Goal: Task Accomplishment & Management: Manage account settings

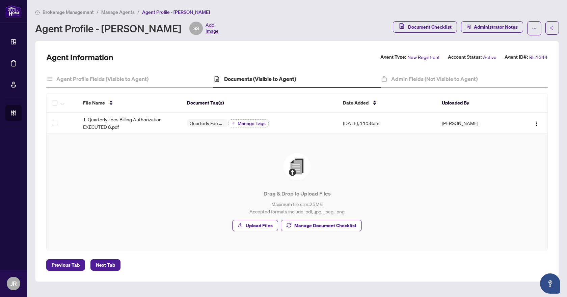
click at [87, 11] on span "Brokerage Management" at bounding box center [68, 12] width 51 height 6
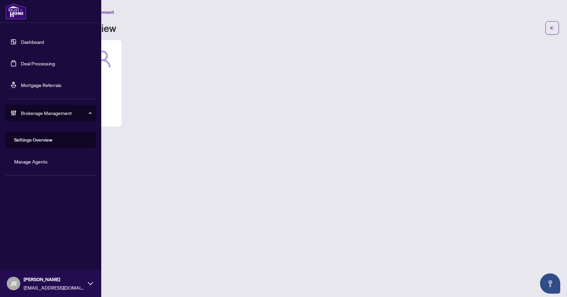
click at [24, 67] on link "Deal Processing" at bounding box center [38, 63] width 34 height 6
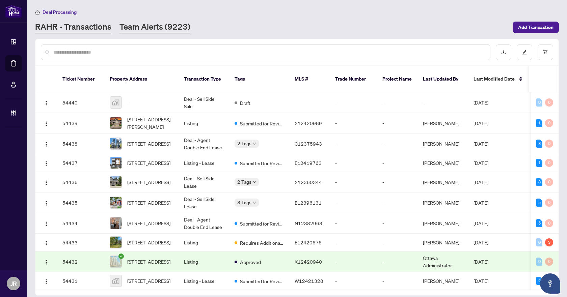
click at [157, 24] on link "Team Alerts (9223)" at bounding box center [155, 27] width 71 height 12
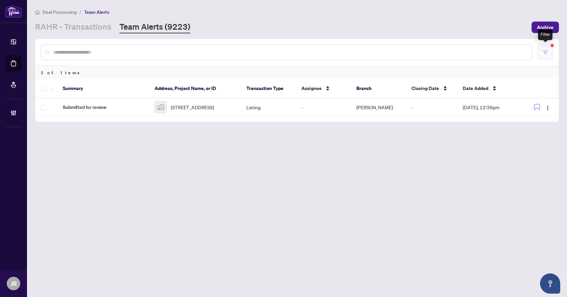
click at [548, 50] on button "button" at bounding box center [546, 53] width 16 height 16
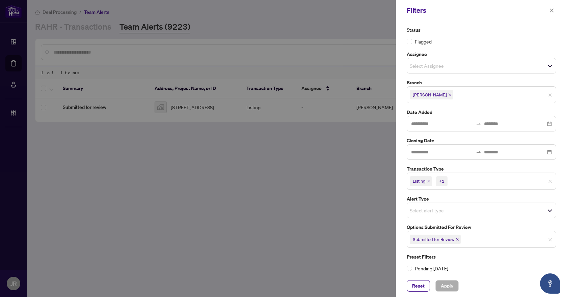
click at [456, 240] on icon "close" at bounding box center [457, 239] width 3 height 3
click at [475, 241] on span "Select options submitted for review" at bounding box center [481, 238] width 149 height 9
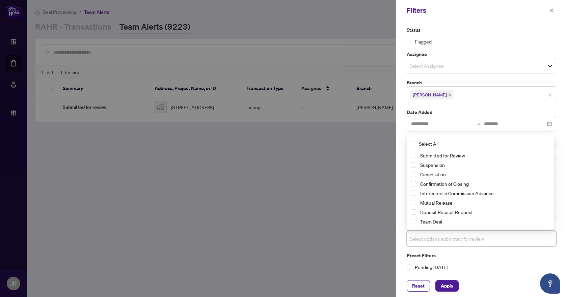
click at [445, 169] on div "Suspension" at bounding box center [480, 165] width 139 height 8
click at [447, 163] on span "Suspension" at bounding box center [484, 165] width 133 height 8
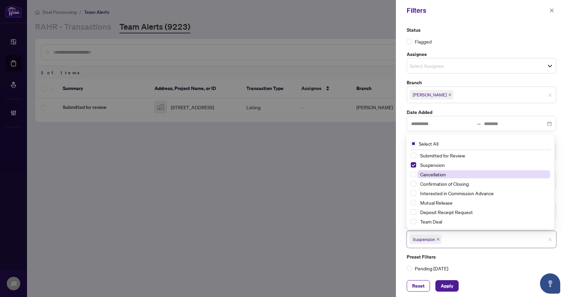
click at [443, 174] on span "Cancellation" at bounding box center [433, 175] width 26 height 6
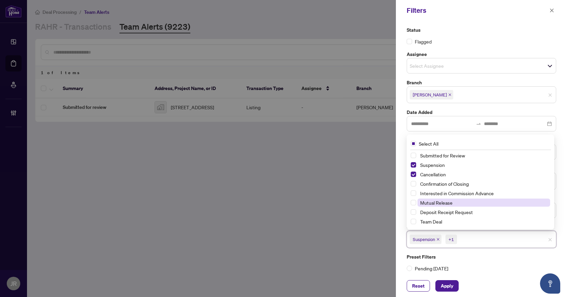
click at [446, 201] on span "Mutual Release" at bounding box center [436, 203] width 32 height 6
click at [452, 287] on span "Apply" at bounding box center [447, 286] width 12 height 11
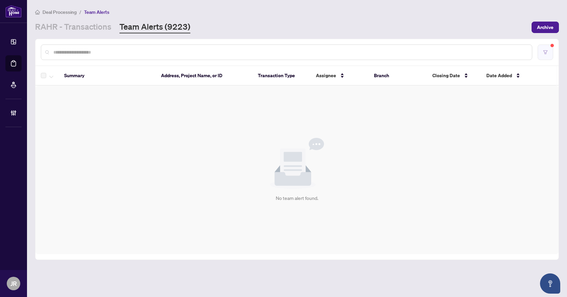
click at [545, 52] on icon "filter" at bounding box center [546, 52] width 4 height 4
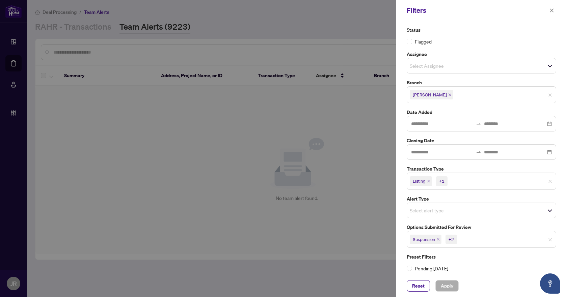
click at [438, 240] on icon "close" at bounding box center [438, 239] width 3 height 3
click at [441, 239] on icon "close" at bounding box center [439, 239] width 3 height 3
click at [446, 239] on icon "close" at bounding box center [445, 239] width 3 height 3
click at [431, 241] on input "search" at bounding box center [433, 239] width 47 height 8
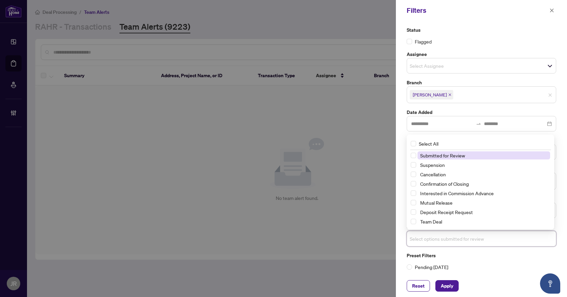
click at [455, 156] on span "Submitted for Review" at bounding box center [442, 156] width 45 height 6
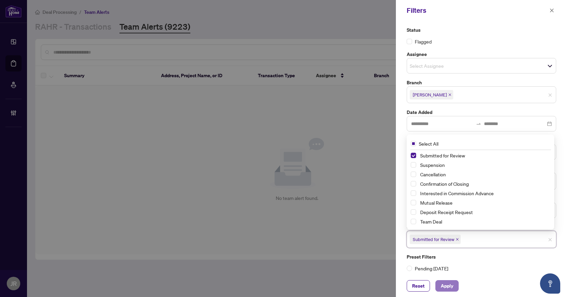
click at [447, 289] on span "Apply" at bounding box center [447, 286] width 12 height 11
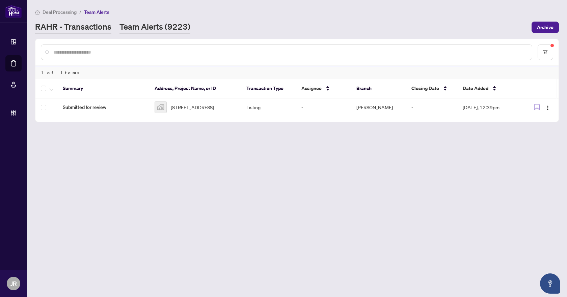
click at [97, 30] on link "RAHR - Transactions" at bounding box center [73, 27] width 76 height 12
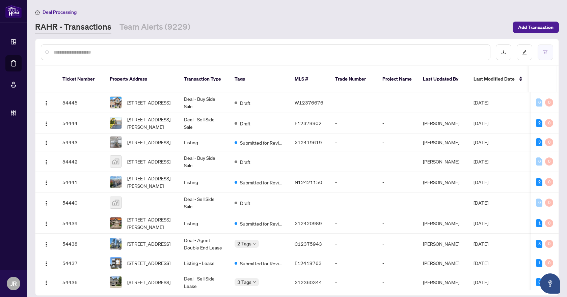
click at [540, 56] on button "button" at bounding box center [546, 53] width 16 height 16
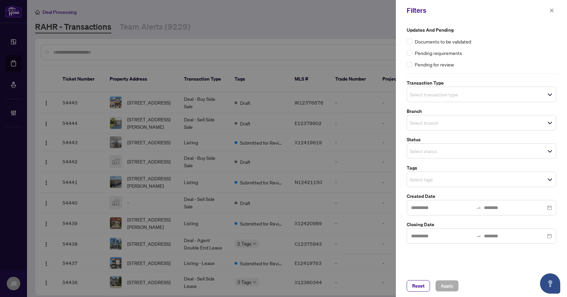
click at [473, 97] on span "Select transaction type" at bounding box center [481, 94] width 149 height 9
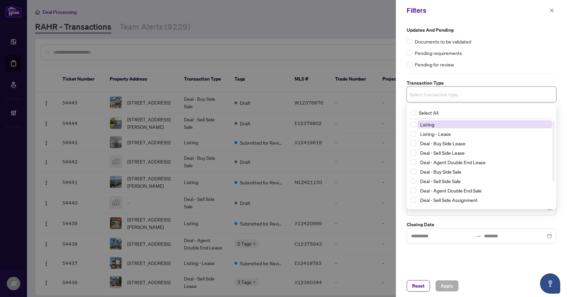
click at [459, 127] on span "Listing" at bounding box center [485, 125] width 135 height 8
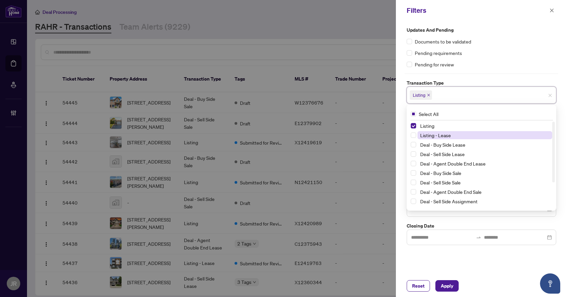
click at [458, 132] on span "Listing - Lease" at bounding box center [485, 135] width 135 height 8
click at [507, 63] on div "Pending for review" at bounding box center [482, 64] width 150 height 7
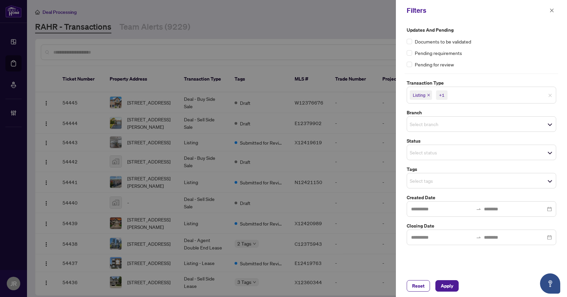
click at [475, 128] on span "Select branch" at bounding box center [481, 124] width 149 height 9
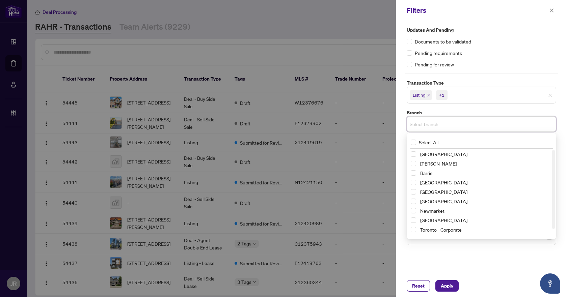
click at [464, 158] on div "Richmond Hill" at bounding box center [481, 154] width 141 height 8
click at [461, 163] on span "Vaughan" at bounding box center [485, 164] width 135 height 8
click at [484, 111] on label "Branch" at bounding box center [482, 112] width 150 height 7
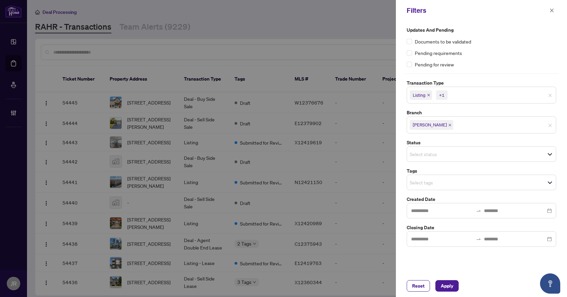
click at [457, 182] on input "search" at bounding box center [433, 183] width 47 height 8
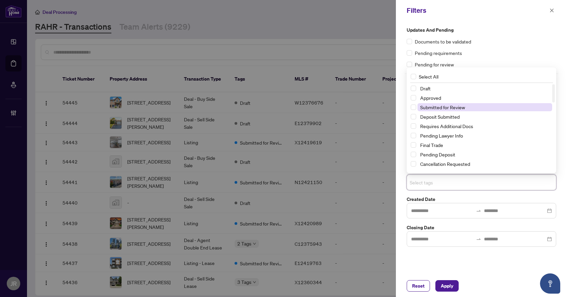
click at [448, 105] on span "Submitted for Review" at bounding box center [442, 107] width 45 height 6
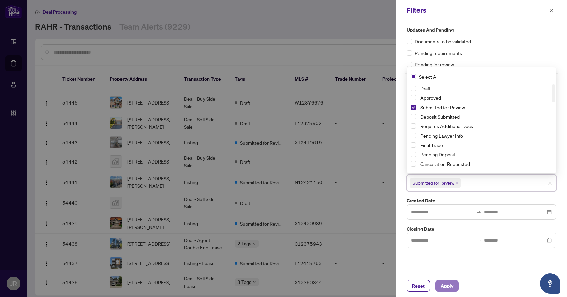
click at [454, 282] on button "Apply" at bounding box center [447, 286] width 23 height 11
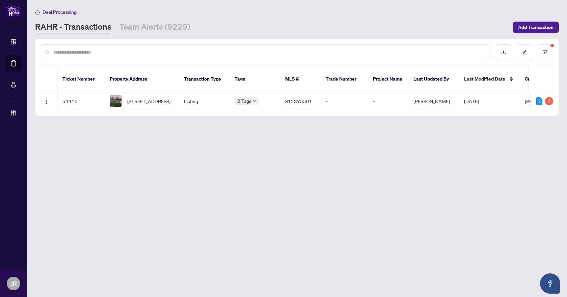
scroll to position [0, 8]
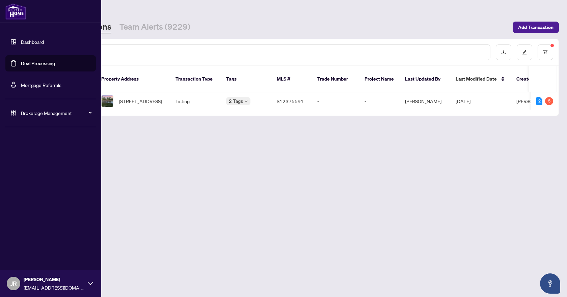
click at [34, 114] on span "Brokerage Management" at bounding box center [56, 112] width 70 height 7
click at [37, 162] on link "Manage Agents" at bounding box center [30, 162] width 33 height 6
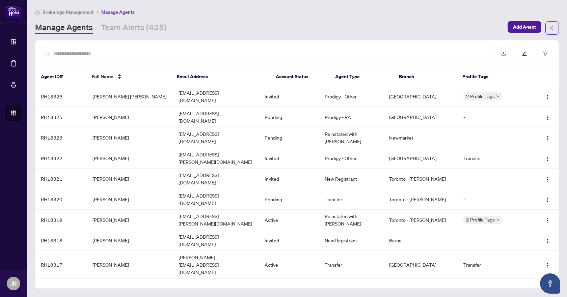
click at [155, 50] on input "text" at bounding box center [268, 53] width 431 height 7
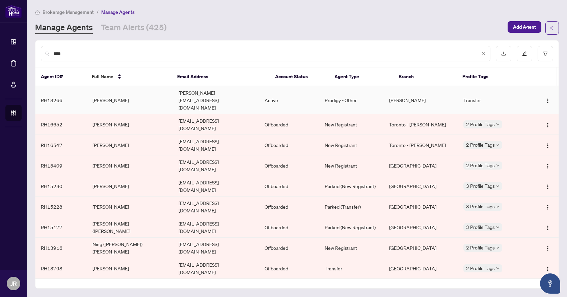
type input "****"
click at [210, 93] on td "krisravi@hotmail.com" at bounding box center [216, 100] width 86 height 28
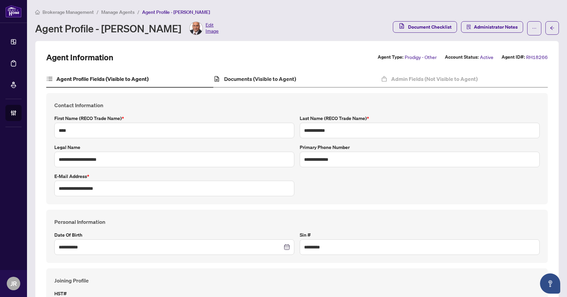
click at [279, 83] on div "Documents (Visible to Agent)" at bounding box center [296, 79] width 167 height 17
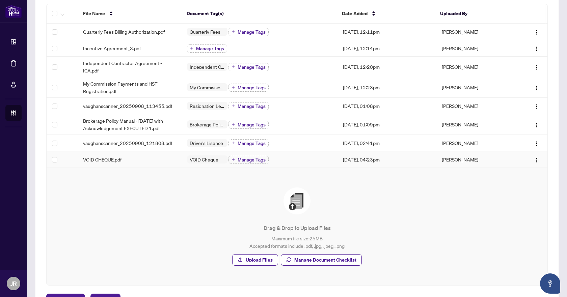
scroll to position [101, 0]
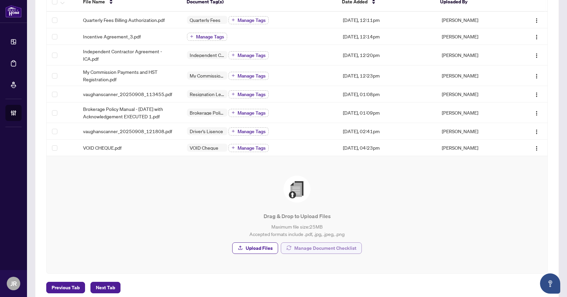
click at [295, 250] on span "Manage Document Checklist" at bounding box center [325, 248] width 62 height 11
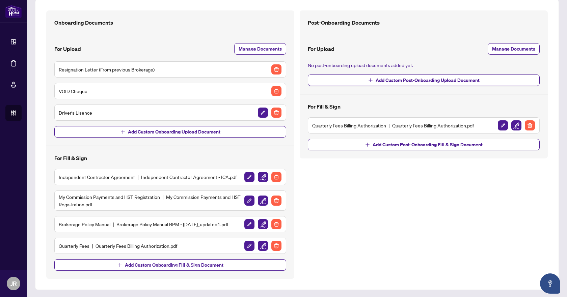
scroll to position [42, 0]
click at [247, 48] on span "Manage Documents" at bounding box center [260, 48] width 43 height 11
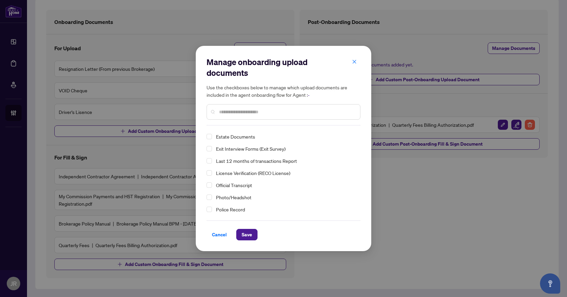
scroll to position [34, 0]
click at [228, 149] on span "Last 12 months of transactions Report" at bounding box center [256, 150] width 81 height 6
click at [254, 232] on button "Save" at bounding box center [246, 234] width 21 height 11
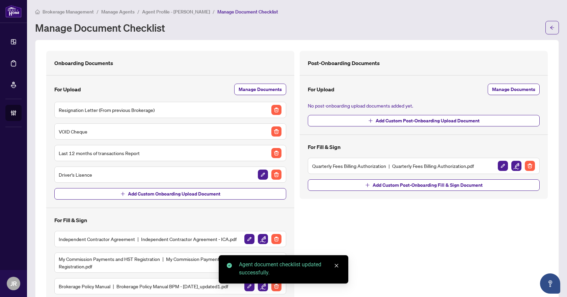
scroll to position [0, 0]
click at [546, 30] on button "button" at bounding box center [553, 28] width 14 height 14
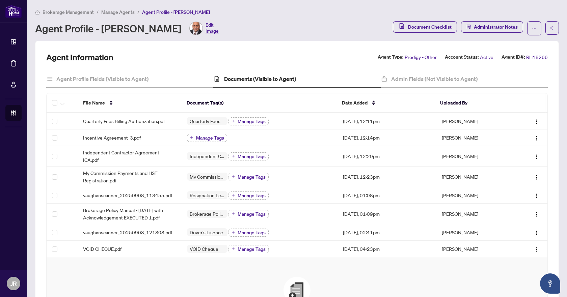
click at [120, 11] on span "Manage Agents" at bounding box center [117, 12] width 33 height 6
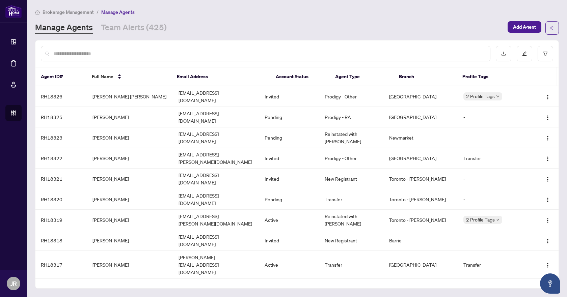
click at [78, 11] on span "Brokerage Management" at bounding box center [68, 12] width 51 height 6
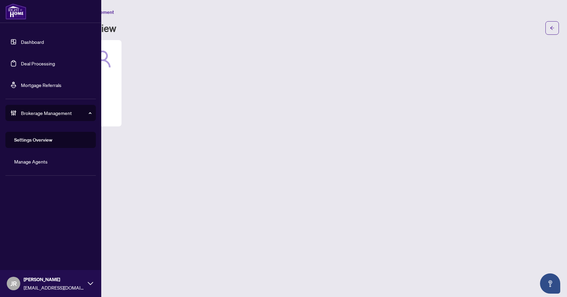
click at [40, 62] on link "Deal Processing" at bounding box center [38, 63] width 34 height 6
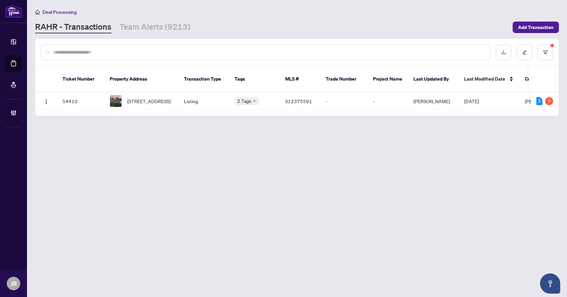
click at [240, 50] on input "text" at bounding box center [268, 52] width 431 height 7
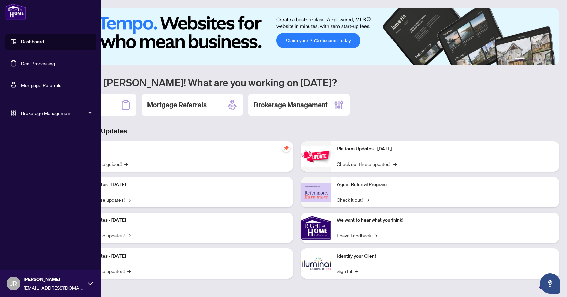
click at [27, 114] on span "Brokerage Management" at bounding box center [56, 112] width 70 height 7
click at [43, 159] on link "Manage Agents" at bounding box center [30, 162] width 33 height 6
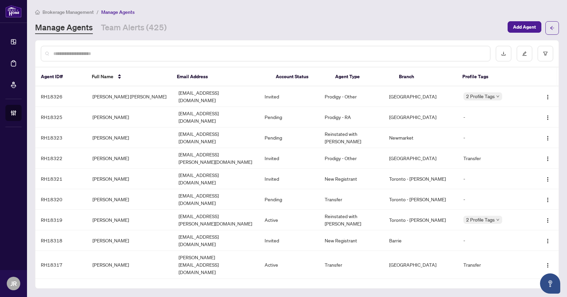
click at [213, 49] on div at bounding box center [266, 54] width 450 height 16
click at [210, 52] on input "text" at bounding box center [268, 53] width 431 height 7
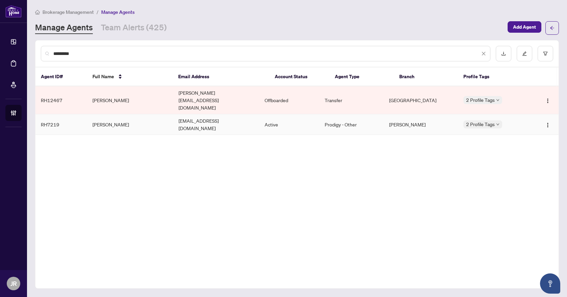
type input "********"
click at [218, 115] on td "realestatebydianar@gmail.com" at bounding box center [216, 124] width 86 height 21
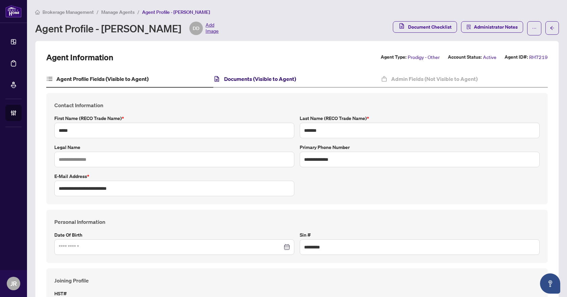
click at [278, 80] on h4 "Documents (Visible to Agent)" at bounding box center [260, 79] width 72 height 8
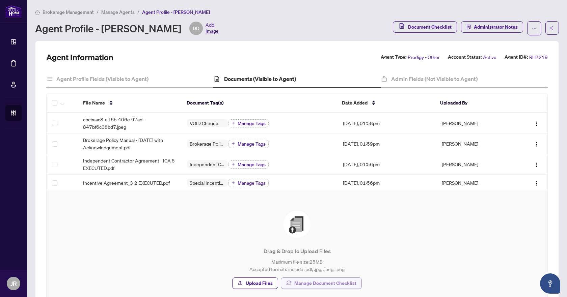
click at [315, 287] on span "Manage Document Checklist" at bounding box center [325, 283] width 62 height 11
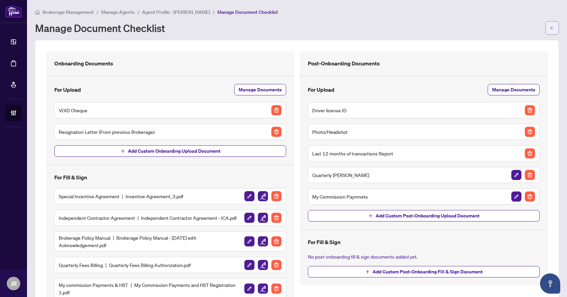
click at [551, 28] on button "button" at bounding box center [553, 28] width 14 height 14
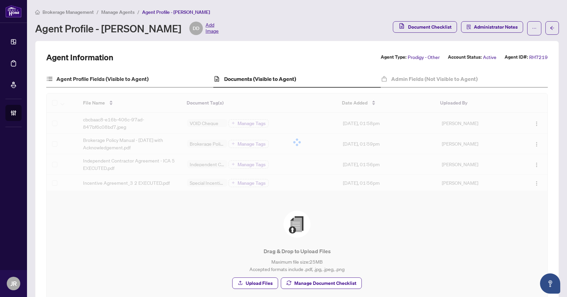
click at [148, 79] on div "Agent Profile Fields (Visible to Agent)" at bounding box center [129, 79] width 167 height 17
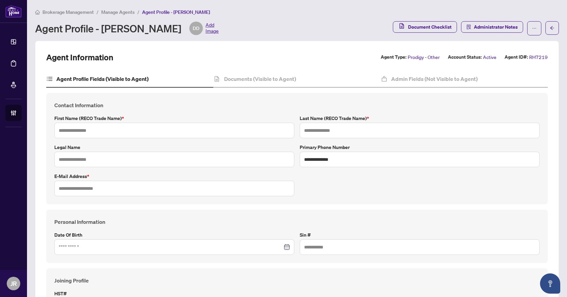
type input "*****"
type input "*******"
type input "**********"
type input "*********"
type input "*******"
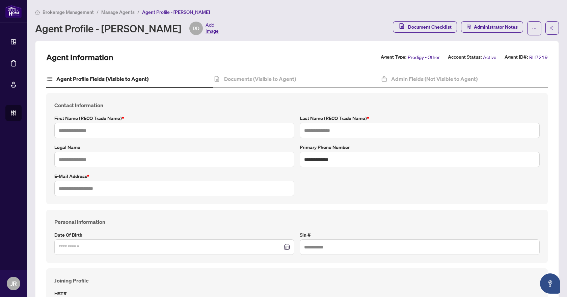
type input "*******"
type input "****"
type input "**********"
click at [126, 15] on li "Manage Agents" at bounding box center [117, 12] width 33 height 8
click at [127, 10] on span "Manage Agents" at bounding box center [117, 12] width 33 height 6
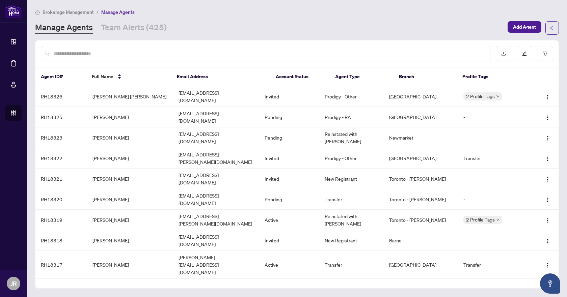
click at [168, 53] on input "text" at bounding box center [268, 53] width 431 height 7
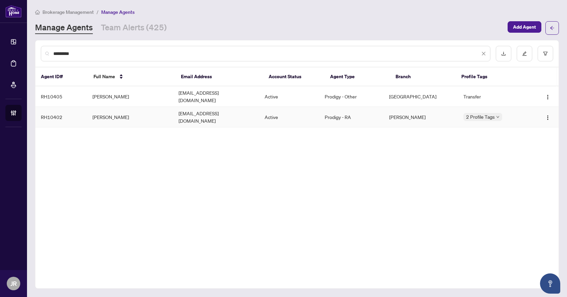
type input "*********"
click at [198, 110] on td "Niktherealtor@gmail.com" at bounding box center [216, 117] width 86 height 21
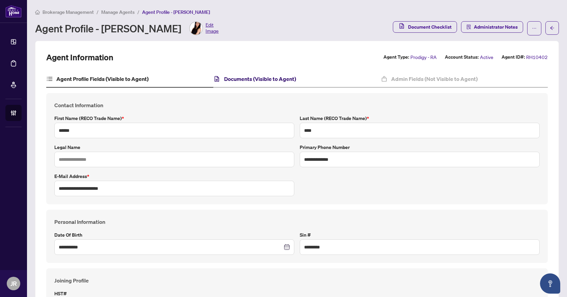
click at [291, 82] on h4 "Documents (Visible to Agent)" at bounding box center [260, 79] width 72 height 8
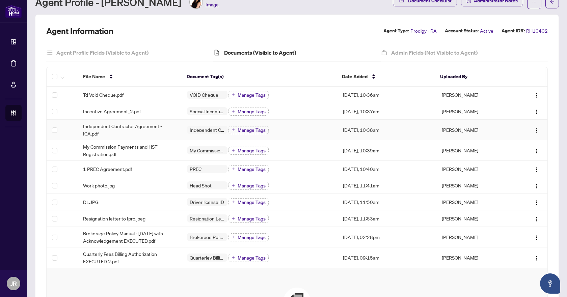
scroll to position [34, 0]
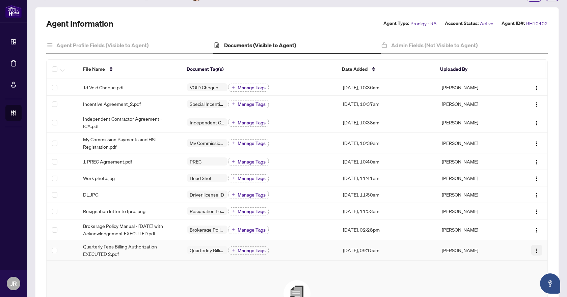
click at [535, 248] on button "button" at bounding box center [536, 250] width 11 height 11
click at [448, 245] on td "[PERSON_NAME]" at bounding box center [476, 250] width 78 height 21
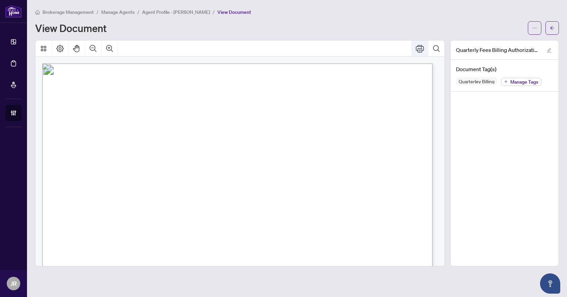
click at [421, 48] on icon "Print" at bounding box center [420, 49] width 8 height 8
click at [552, 32] on span "button" at bounding box center [552, 28] width 5 height 11
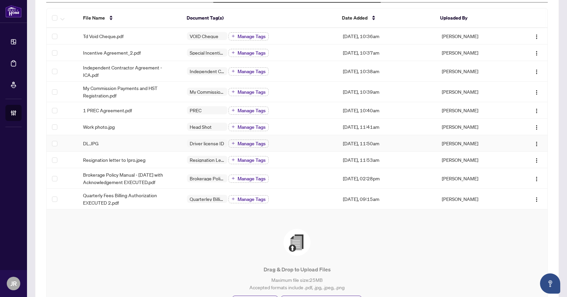
scroll to position [135, 0]
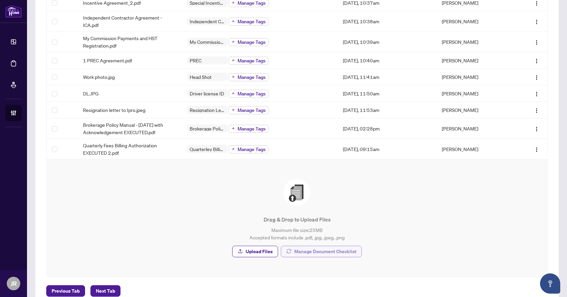
click at [330, 256] on span "Manage Document Checklist" at bounding box center [325, 251] width 62 height 11
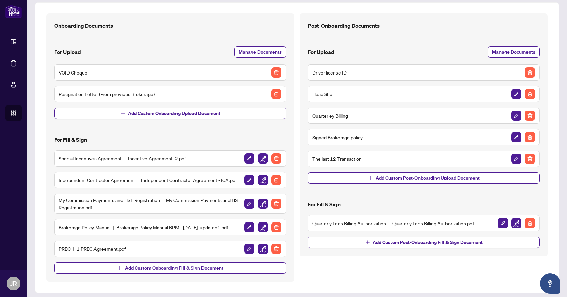
scroll to position [42, 0]
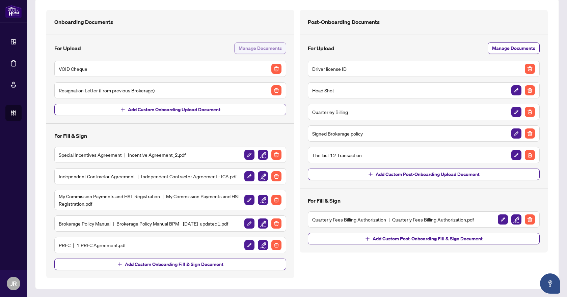
click at [258, 47] on span "Manage Documents" at bounding box center [260, 48] width 43 height 11
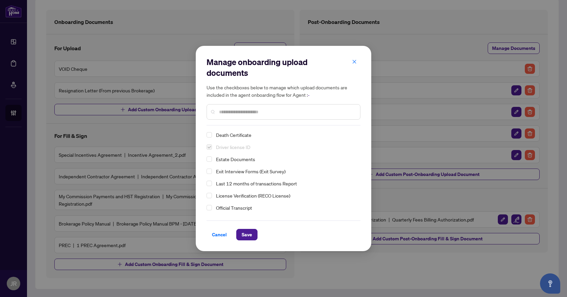
click at [219, 186] on span "Last 12 months of transactions Report" at bounding box center [256, 184] width 81 height 6
click at [257, 240] on span "Save" at bounding box center [246, 234] width 21 height 11
click at [252, 239] on button "Save" at bounding box center [246, 234] width 21 height 11
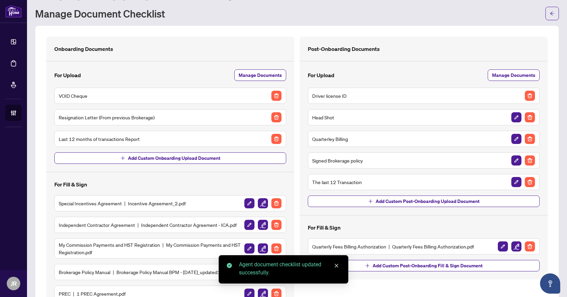
scroll to position [0, 0]
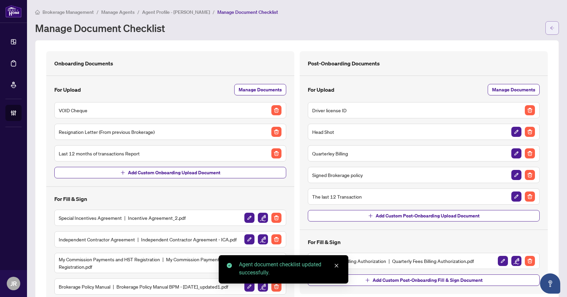
click at [550, 30] on span "button" at bounding box center [552, 28] width 5 height 11
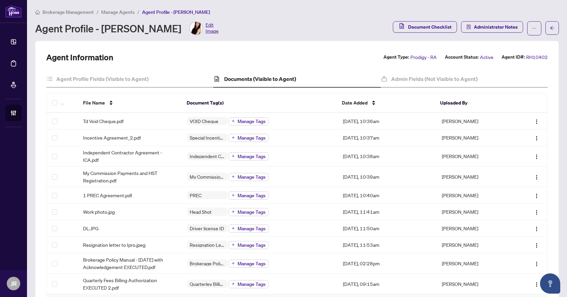
click at [118, 12] on span "Manage Agents" at bounding box center [117, 12] width 33 height 6
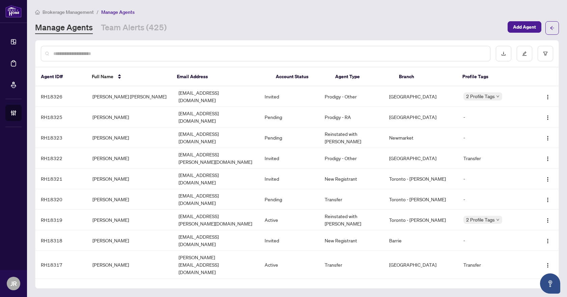
click at [164, 56] on input "text" at bounding box center [268, 53] width 431 height 7
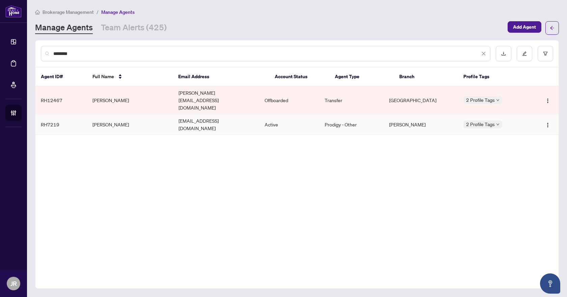
type input "********"
click at [167, 115] on td "Diana Di Rosa" at bounding box center [130, 124] width 86 height 21
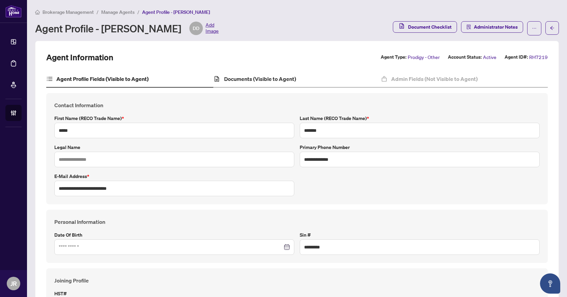
type input "****"
type input "**********"
click at [280, 82] on h4 "Documents (Visible to Agent)" at bounding box center [260, 79] width 72 height 8
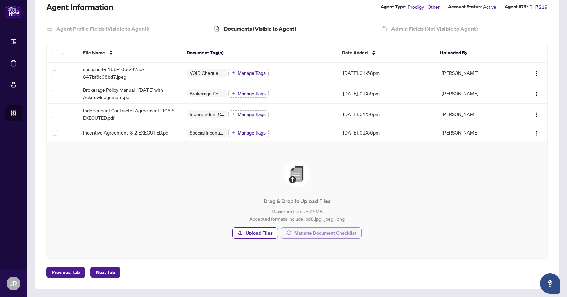
click at [319, 232] on span "Manage Document Checklist" at bounding box center [325, 233] width 62 height 11
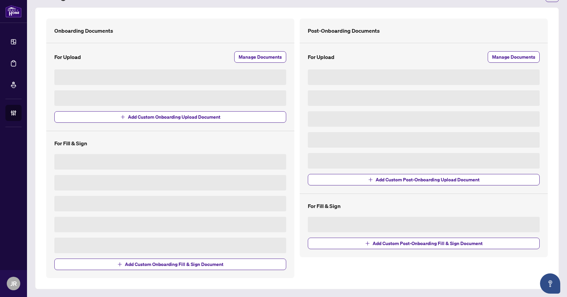
scroll to position [46, 0]
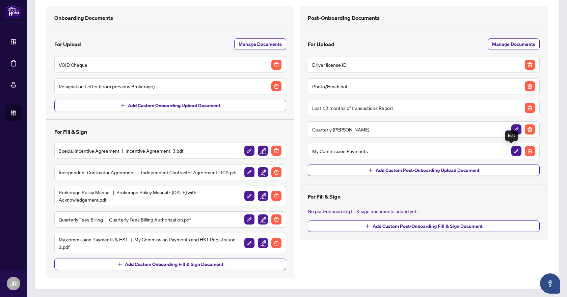
click at [512, 151] on img "button" at bounding box center [517, 151] width 10 height 10
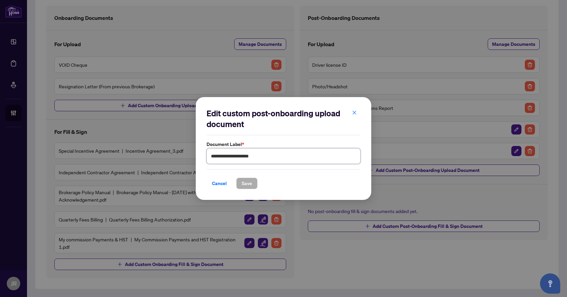
click at [283, 156] on input "**********" at bounding box center [284, 157] width 154 height 16
click at [258, 156] on input "**********" at bounding box center [284, 157] width 154 height 16
click at [262, 157] on input "**********" at bounding box center [284, 157] width 154 height 16
click at [259, 158] on input "**********" at bounding box center [284, 157] width 154 height 16
type input "**********"
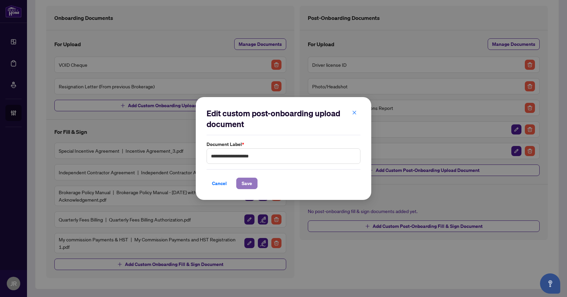
click at [249, 179] on span "Save" at bounding box center [247, 183] width 10 height 11
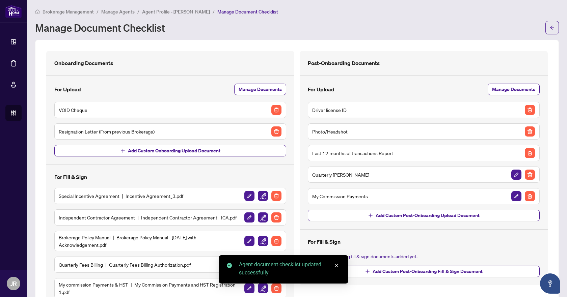
scroll to position [0, 0]
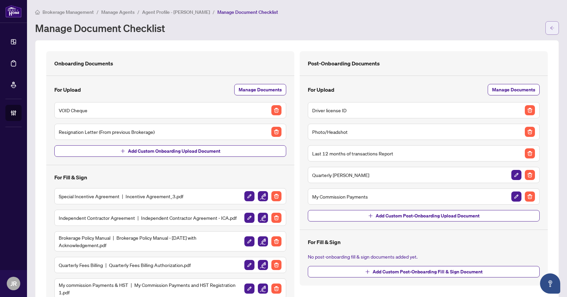
click at [550, 25] on span "button" at bounding box center [552, 28] width 5 height 11
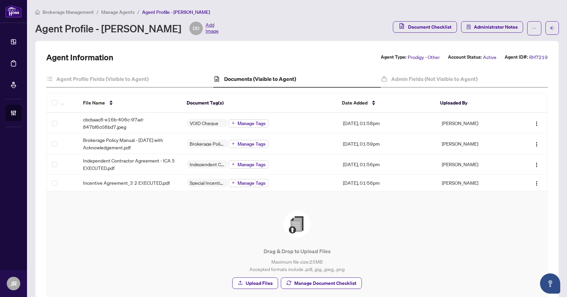
click at [121, 14] on span "Manage Agents" at bounding box center [117, 12] width 33 height 6
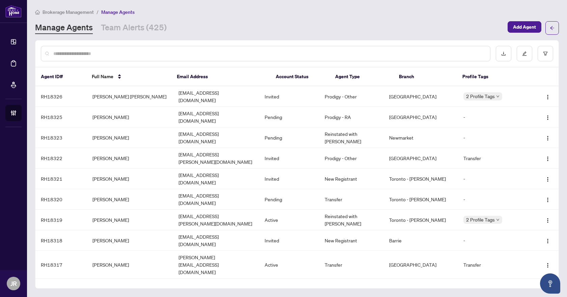
click at [136, 51] on input "text" at bounding box center [268, 53] width 431 height 7
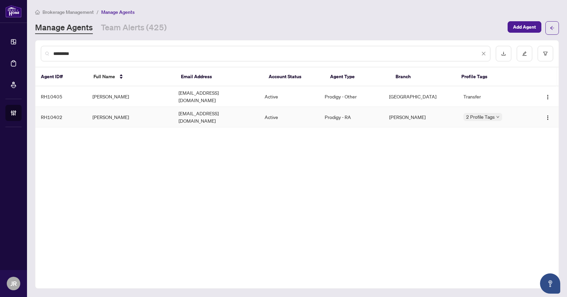
type input "*********"
click at [158, 109] on td "Nicole Tran" at bounding box center [130, 117] width 86 height 21
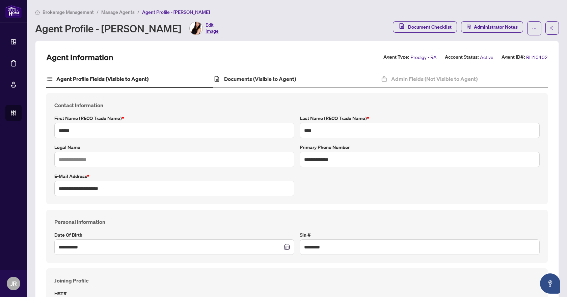
click at [287, 72] on div "Documents (Visible to Agent)" at bounding box center [296, 79] width 167 height 17
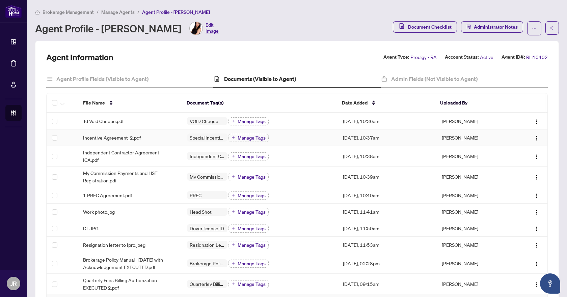
scroll to position [34, 0]
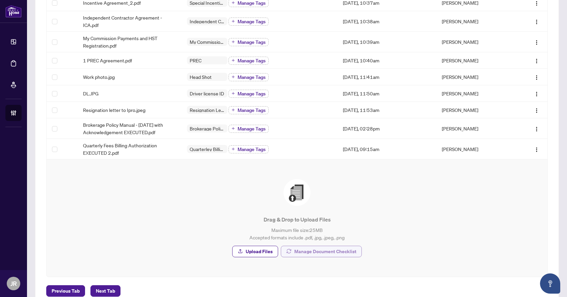
click at [314, 251] on span "Manage Document Checklist" at bounding box center [325, 251] width 62 height 11
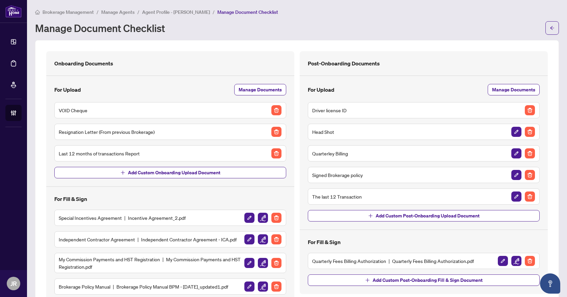
click at [164, 13] on span "Agent Profile - Nicole Tran" at bounding box center [176, 12] width 68 height 6
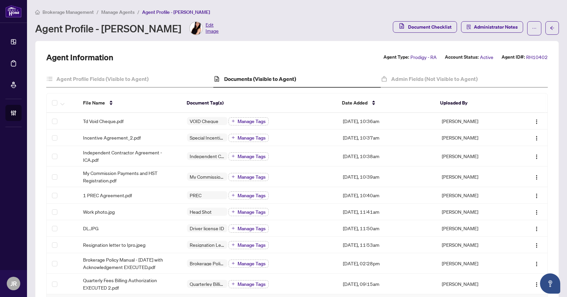
click at [109, 9] on span "Manage Agents" at bounding box center [117, 12] width 33 height 6
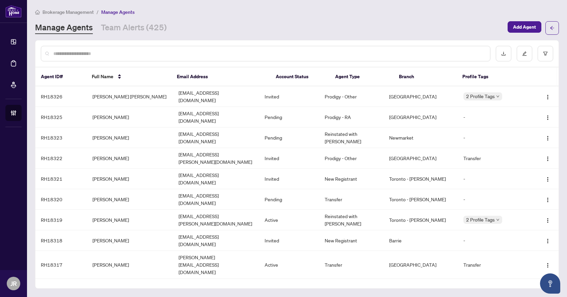
click at [150, 56] on input "text" at bounding box center [268, 53] width 431 height 7
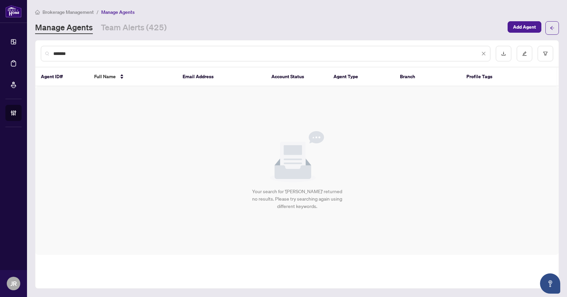
click at [93, 54] on input "*******" at bounding box center [266, 53] width 427 height 7
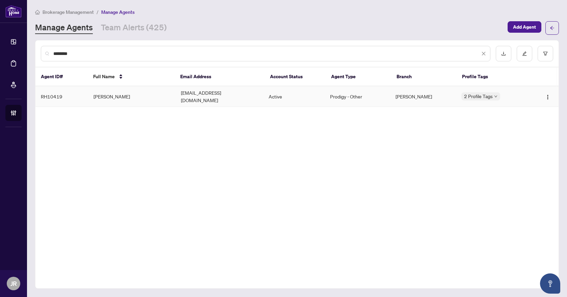
type input "********"
click at [132, 94] on td "Lina Amendola" at bounding box center [132, 96] width 88 height 21
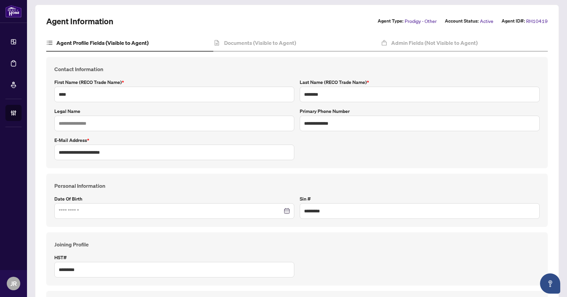
scroll to position [34, 0]
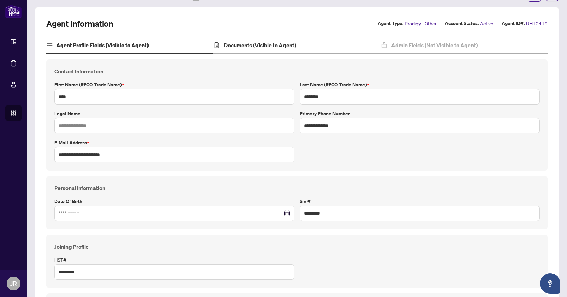
click at [296, 52] on div "Documents (Visible to Agent)" at bounding box center [296, 45] width 167 height 17
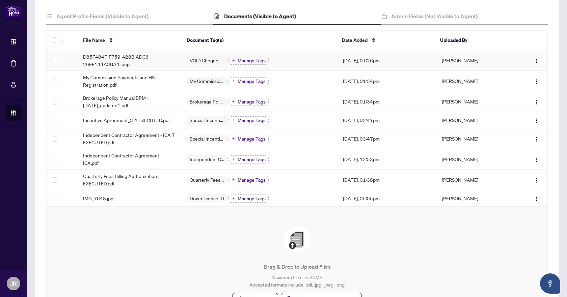
scroll to position [68, 0]
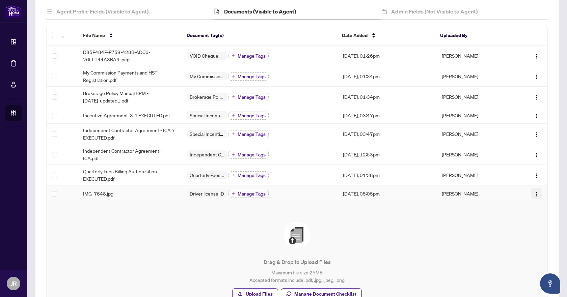
click at [534, 193] on img "button" at bounding box center [536, 194] width 5 height 5
click at [375, 193] on td "Aug/21/2025, 05:05pm" at bounding box center [387, 194] width 99 height 17
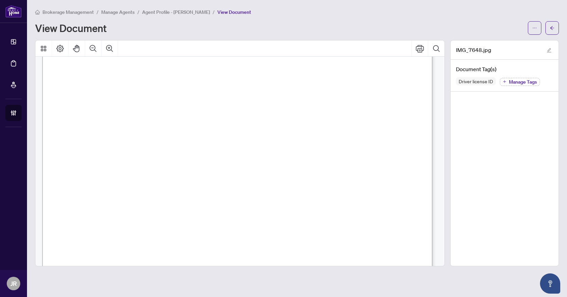
scroll to position [101, 0]
click at [68, 47] on button "Page Layout" at bounding box center [60, 49] width 16 height 16
click at [107, 91] on icon "Rotate Left" at bounding box center [105, 92] width 3 height 4
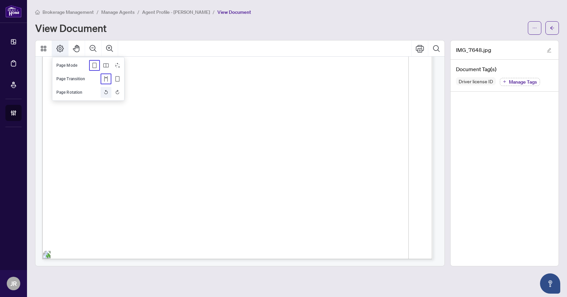
scroll to position [0, 0]
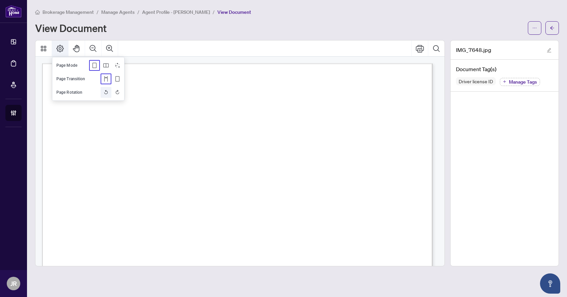
click at [107, 91] on icon "Rotate Left" at bounding box center [105, 92] width 3 height 4
click at [109, 45] on icon "Zoom In" at bounding box center [110, 49] width 8 height 8
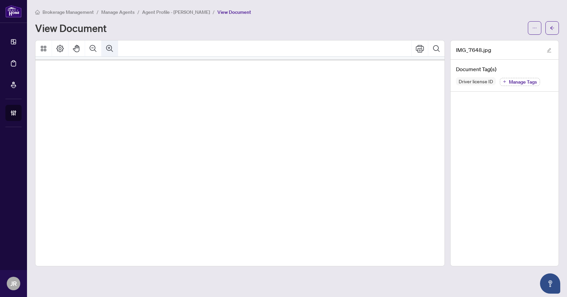
click at [109, 45] on icon "Zoom In" at bounding box center [110, 49] width 8 height 8
click at [93, 50] on icon "Zoom Out" at bounding box center [93, 48] width 7 height 7
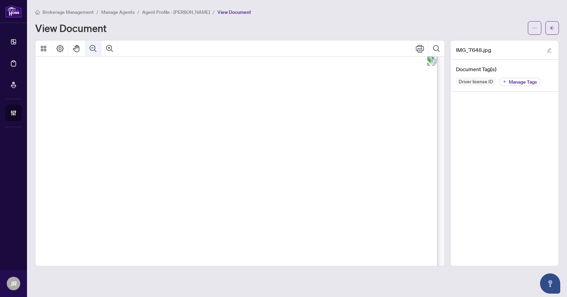
scroll to position [4, 49]
click at [84, 51] on button "Pan Mode" at bounding box center [77, 49] width 16 height 16
click at [89, 49] on button "Zoom Out" at bounding box center [93, 49] width 16 height 16
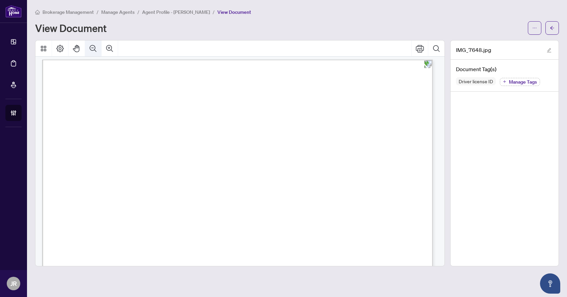
scroll to position [0, 0]
click at [537, 28] on icon "ellipsis" at bounding box center [534, 28] width 5 height 5
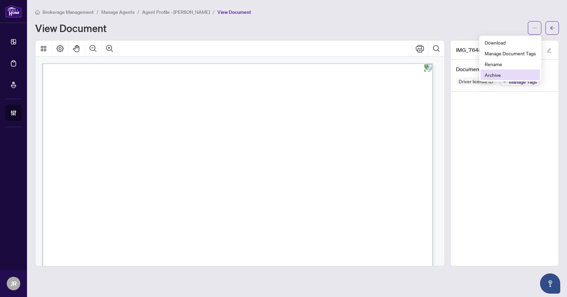
click at [493, 78] on span "Archive" at bounding box center [510, 74] width 51 height 7
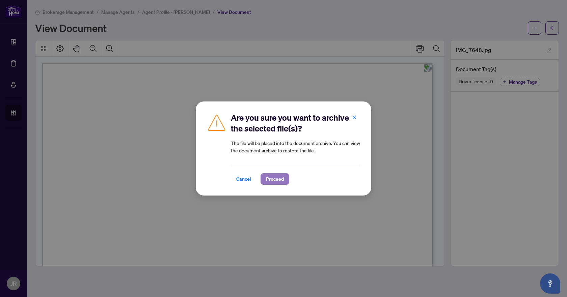
click at [280, 181] on span "Proceed" at bounding box center [275, 179] width 18 height 11
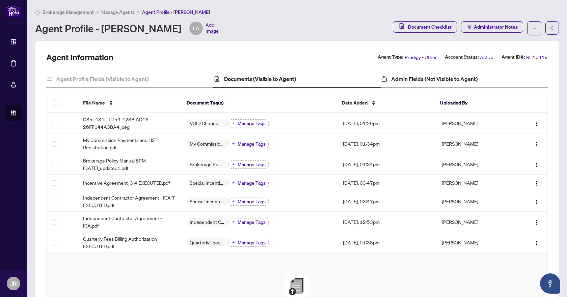
click at [437, 83] on div "Admin Fields (Not Visible to Agent)" at bounding box center [464, 79] width 167 height 17
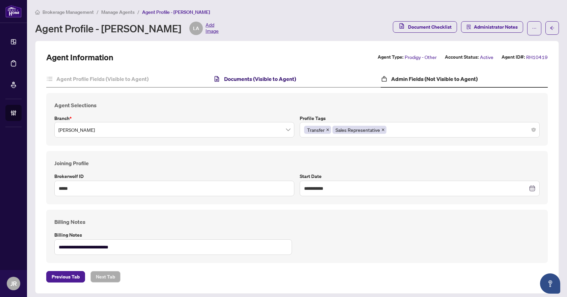
click at [263, 82] on h4 "Documents (Visible to Agent)" at bounding box center [260, 79] width 72 height 8
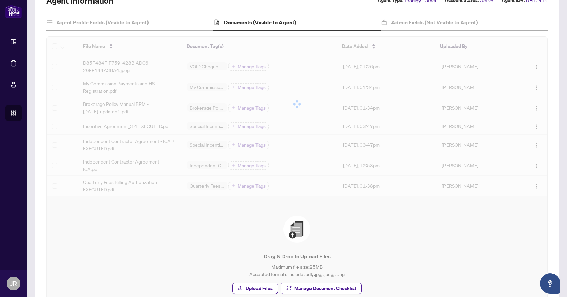
scroll to position [68, 0]
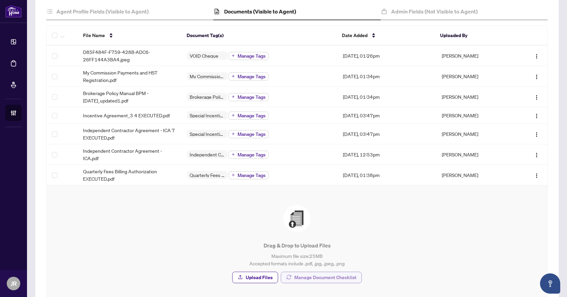
click at [294, 275] on span "Manage Document Checklist" at bounding box center [325, 277] width 62 height 11
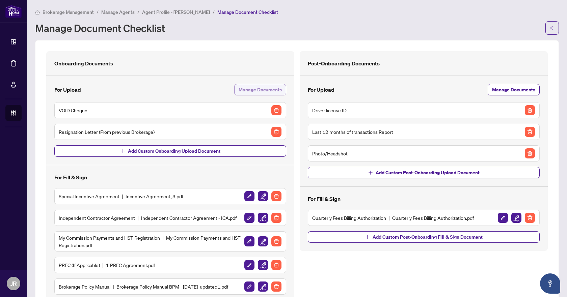
click at [268, 90] on span "Manage Documents" at bounding box center [260, 89] width 43 height 11
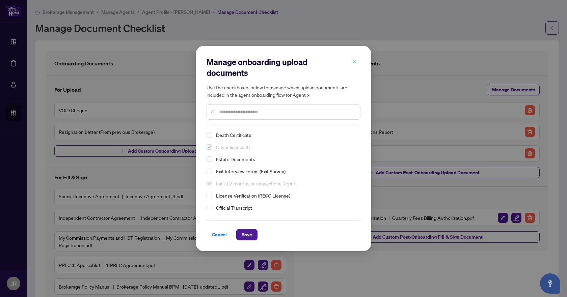
click at [357, 62] on button "button" at bounding box center [355, 61] width 14 height 11
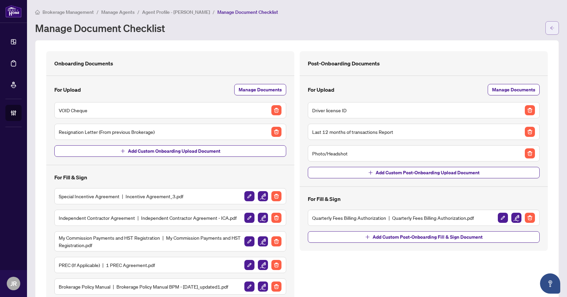
click at [550, 29] on icon "arrow-left" at bounding box center [552, 28] width 5 height 5
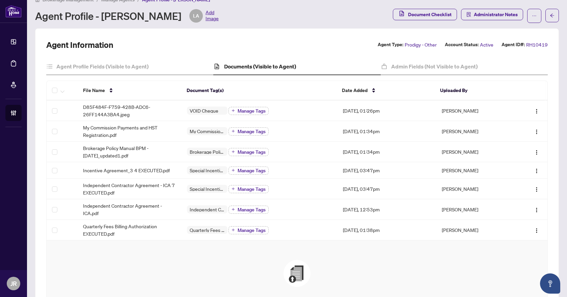
scroll to position [8, 0]
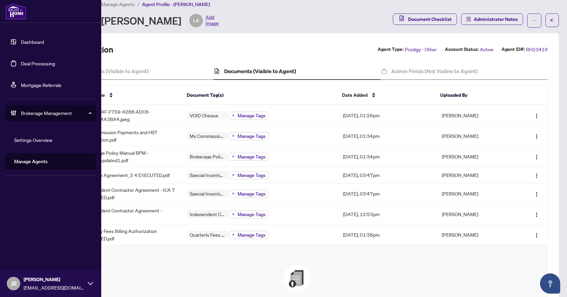
click at [30, 64] on link "Deal Processing" at bounding box center [38, 63] width 34 height 6
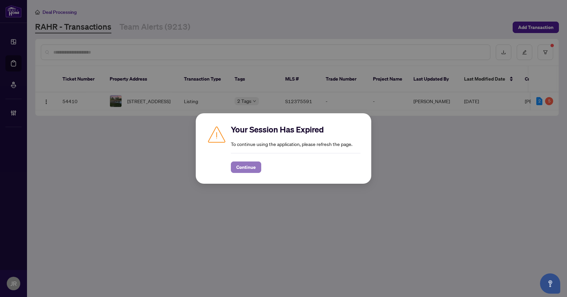
click at [257, 164] on button "Continue" at bounding box center [246, 167] width 30 height 11
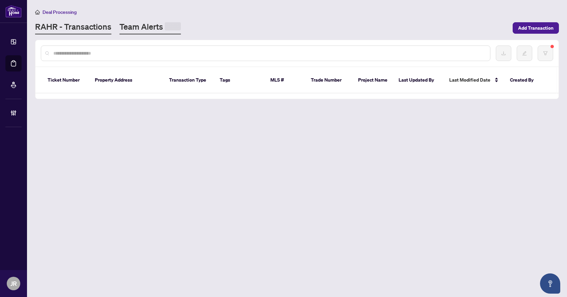
click at [165, 27] on span at bounding box center [173, 26] width 16 height 8
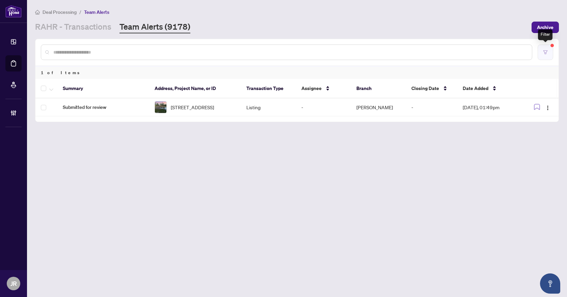
click at [545, 54] on icon "filter" at bounding box center [545, 52] width 5 height 5
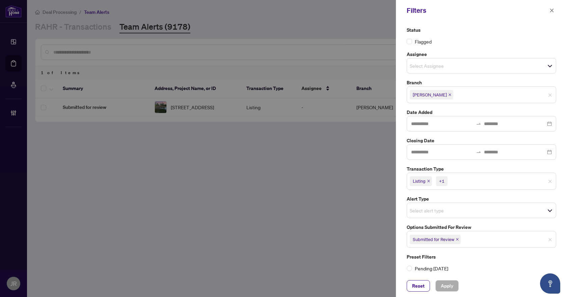
click at [462, 242] on div "Submitted for Review" at bounding box center [434, 239] width 55 height 11
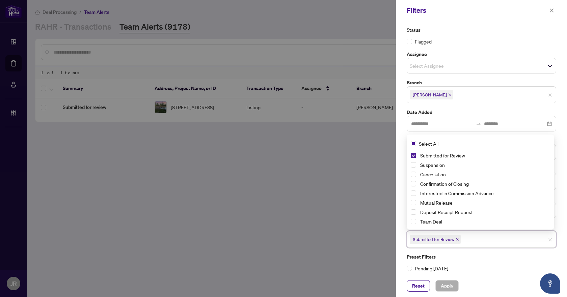
click at [437, 169] on div "Suspension" at bounding box center [480, 165] width 139 height 8
click at [436, 164] on span "Suspension" at bounding box center [432, 165] width 25 height 6
click at [434, 176] on span "Cancellation" at bounding box center [433, 175] width 26 height 6
click at [431, 203] on span "Mutual Release" at bounding box center [436, 203] width 32 height 6
click at [455, 288] on button "Apply" at bounding box center [447, 286] width 23 height 11
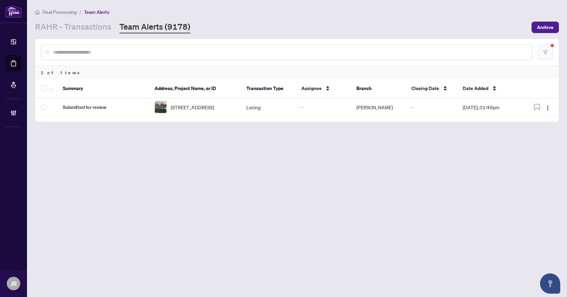
click at [550, 58] on button "button" at bounding box center [546, 53] width 16 height 16
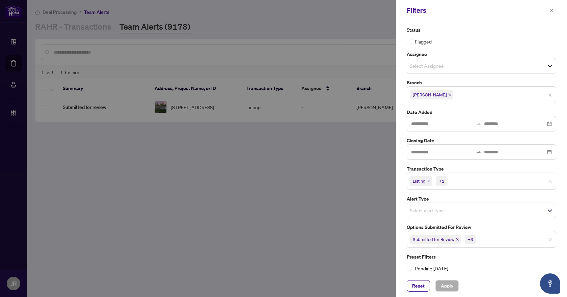
click at [469, 238] on div "+3" at bounding box center [470, 239] width 5 height 7
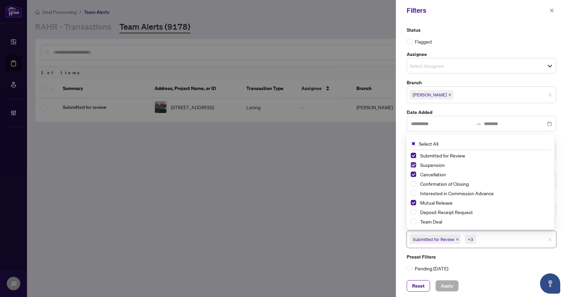
click at [414, 165] on span "Select Suspension" at bounding box center [413, 164] width 5 height 5
click at [414, 172] on span "Select Cancellation" at bounding box center [413, 174] width 5 height 5
click at [413, 206] on div "Mutual Release" at bounding box center [480, 203] width 139 height 8
click at [412, 201] on span "Select Mutual Release" at bounding box center [413, 202] width 5 height 5
click at [441, 286] on span "Apply" at bounding box center [447, 286] width 12 height 11
